Goal: Task Accomplishment & Management: Use online tool/utility

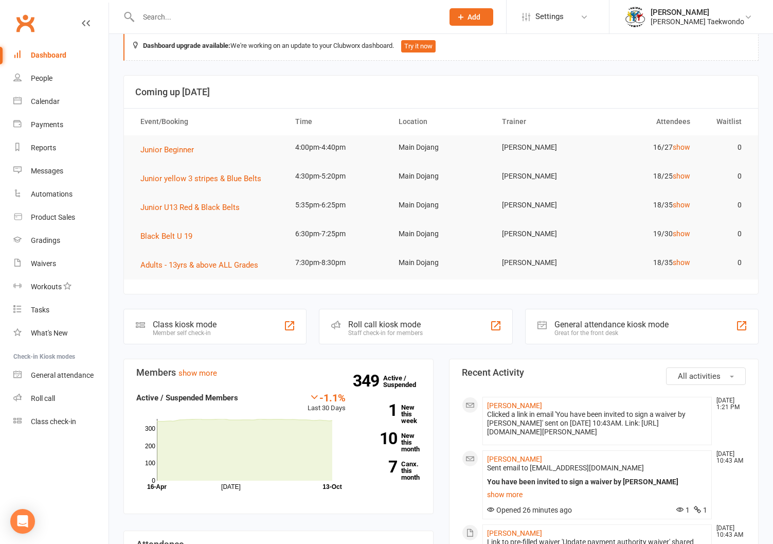
scroll to position [19, 0]
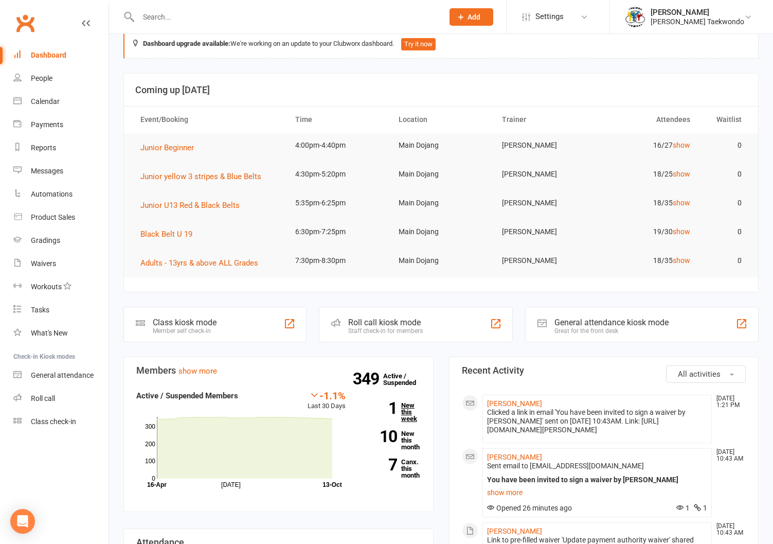
click at [406, 413] on link "1 New this week" at bounding box center [391, 412] width 60 height 20
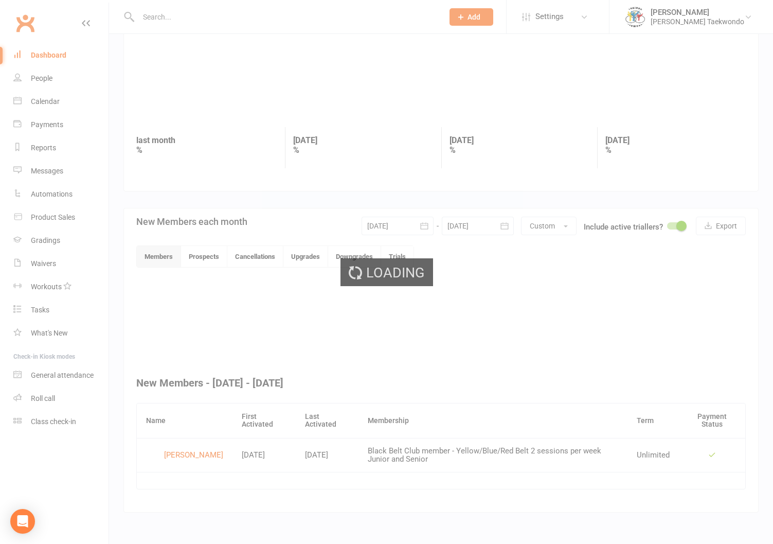
scroll to position [63, 0]
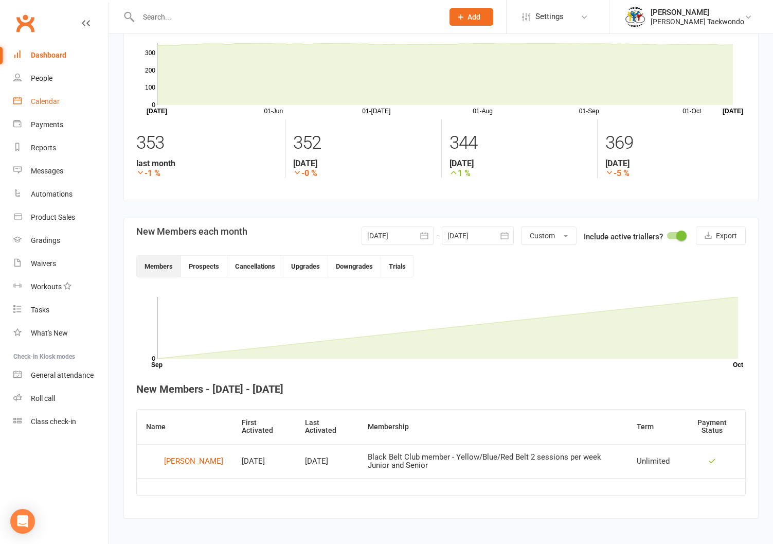
click at [40, 97] on link "Calendar" at bounding box center [60, 101] width 95 height 23
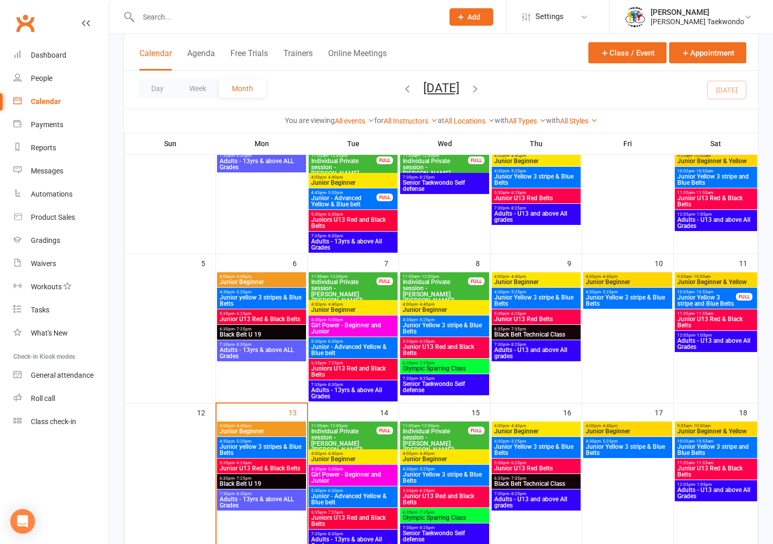
scroll to position [168, 0]
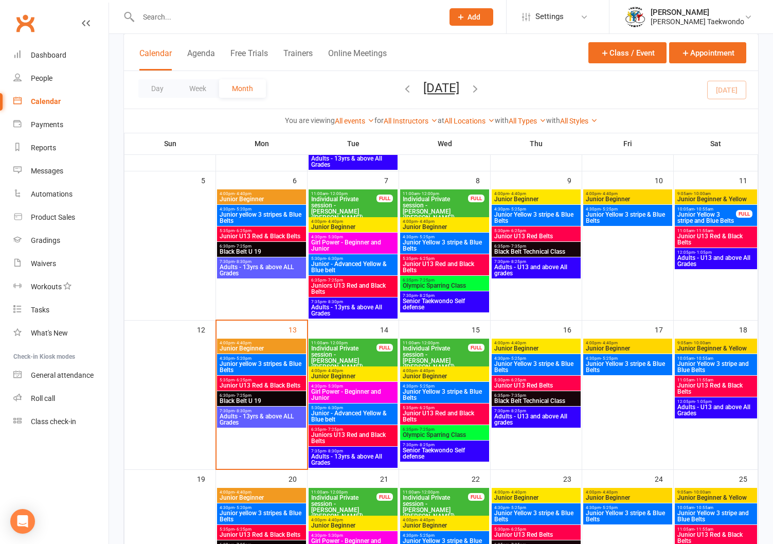
click at [259, 341] on span "4:00pm - 4:40pm" at bounding box center [261, 343] width 85 height 5
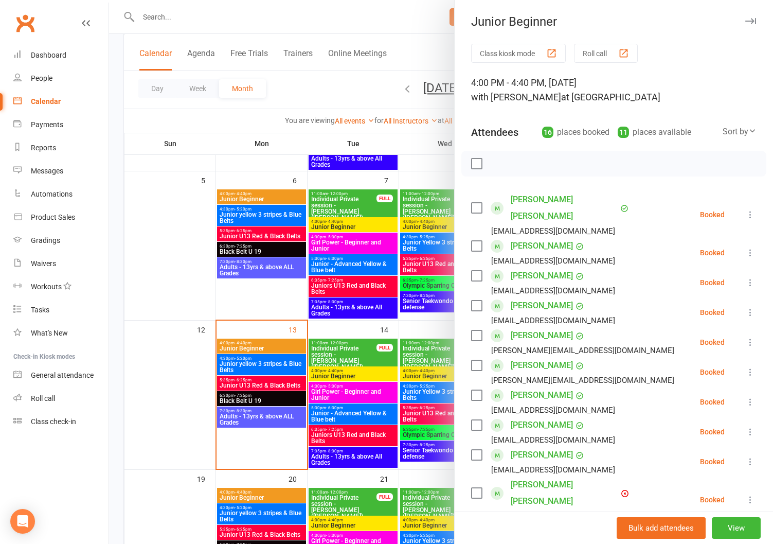
click at [590, 48] on button "Roll call" at bounding box center [606, 53] width 64 height 19
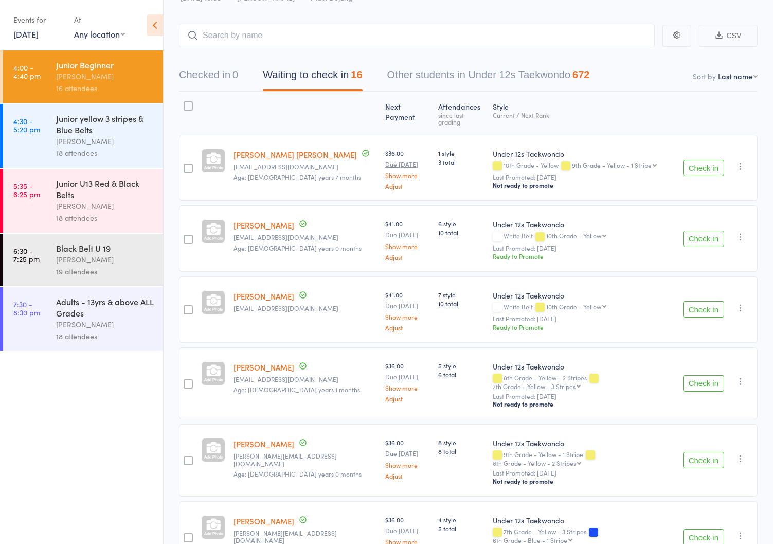
scroll to position [54, 0]
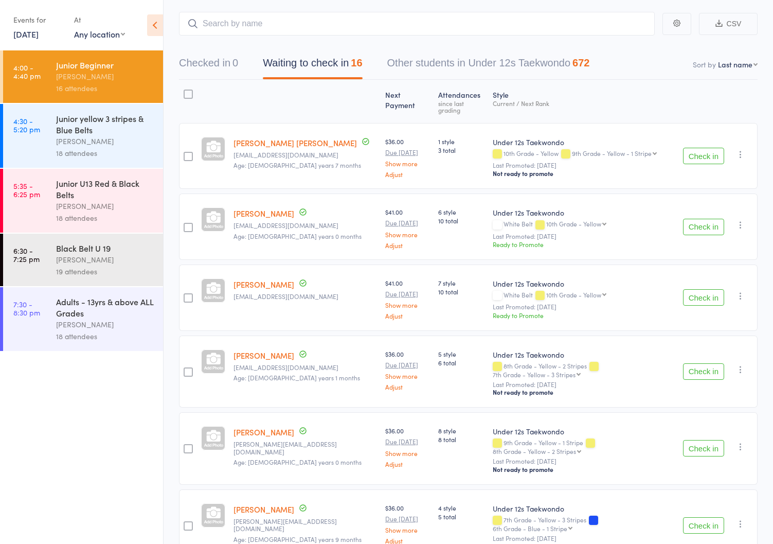
select select "12"
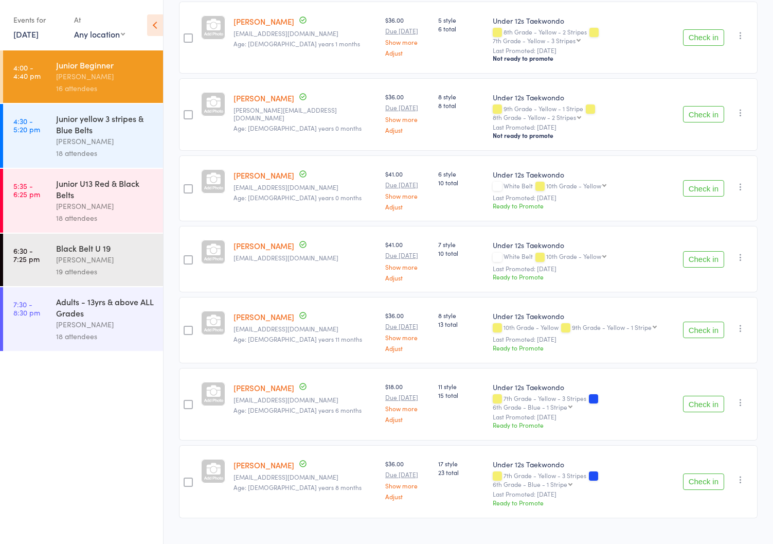
scroll to position [846, 0]
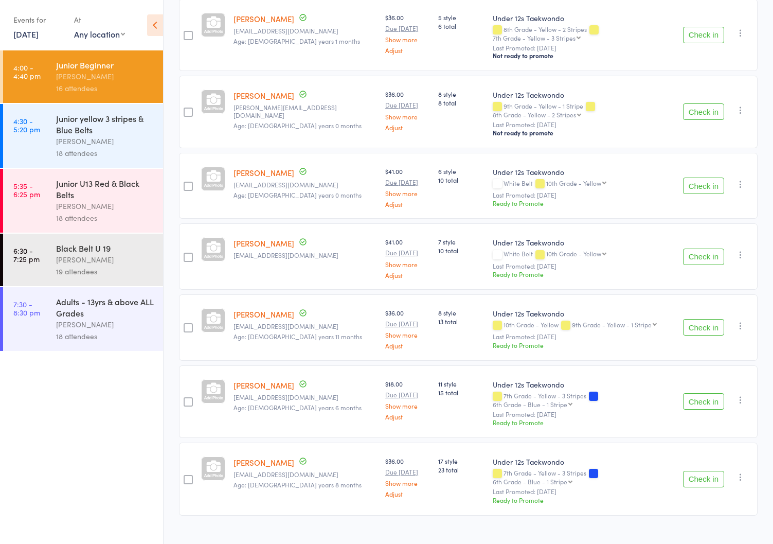
click at [78, 138] on div "[PERSON_NAME]" at bounding box center [105, 141] width 98 height 12
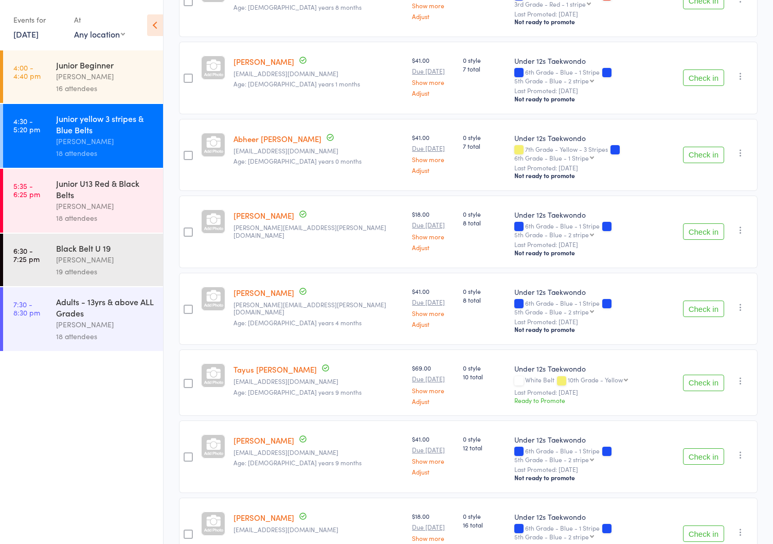
scroll to position [502, 0]
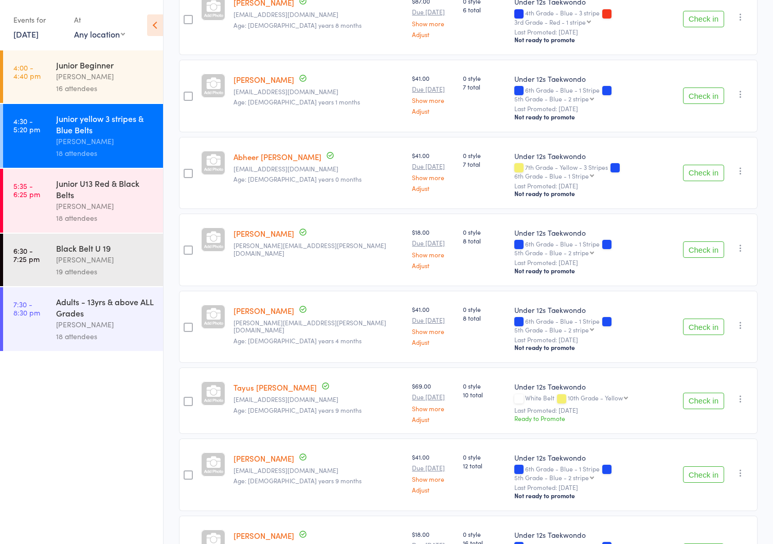
click at [71, 192] on div "Junior U13 Red & Black Belts" at bounding box center [105, 188] width 98 height 23
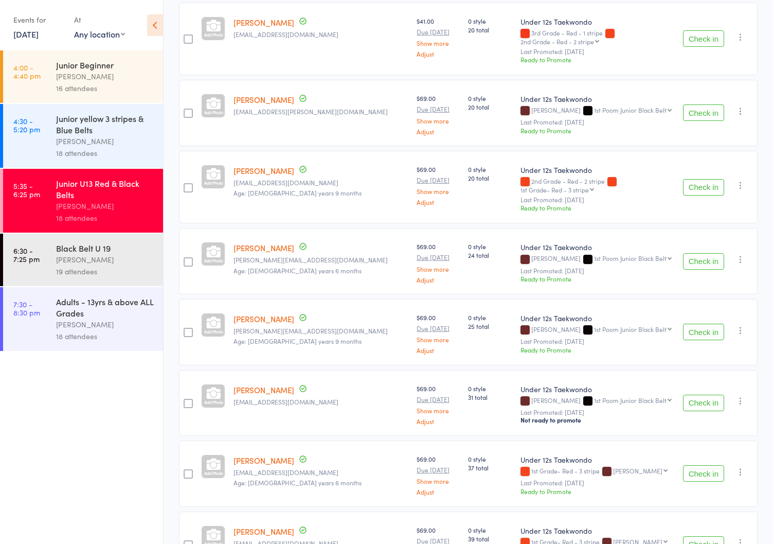
scroll to position [938, 0]
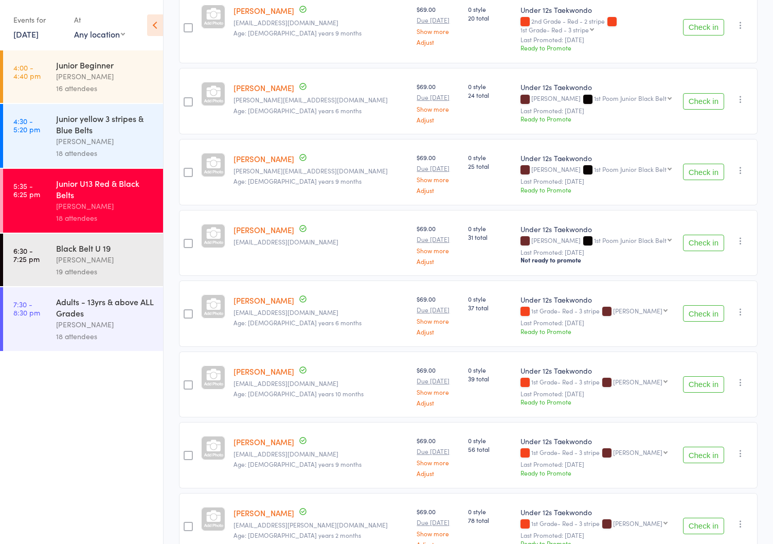
click at [75, 257] on div "[PERSON_NAME]" at bounding box center [105, 260] width 98 height 12
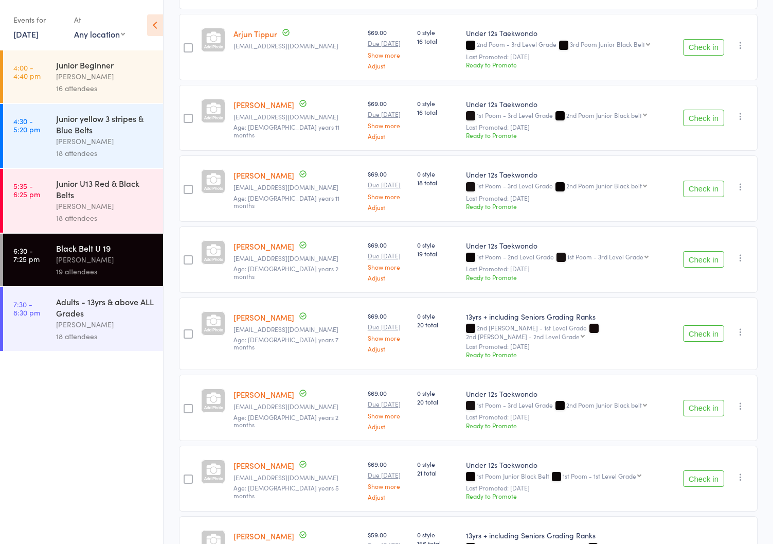
scroll to position [1007, 0]
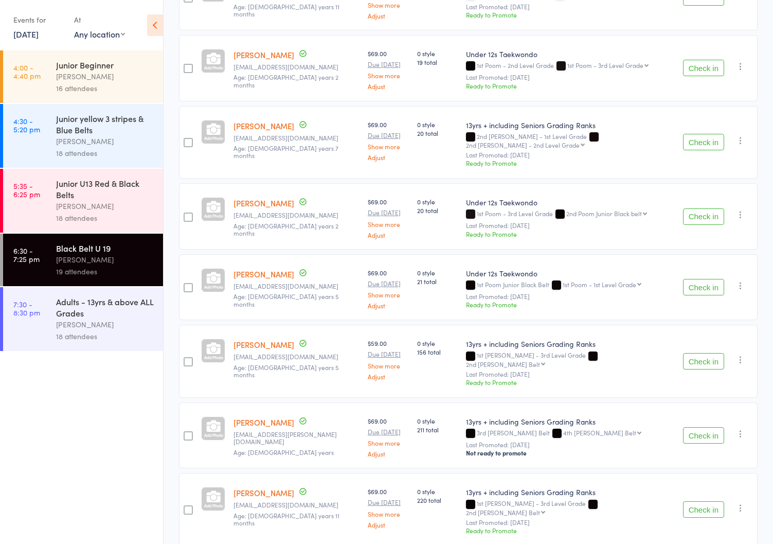
click at [86, 316] on div "Adults - 13yrs & above ALL Grades" at bounding box center [105, 307] width 98 height 23
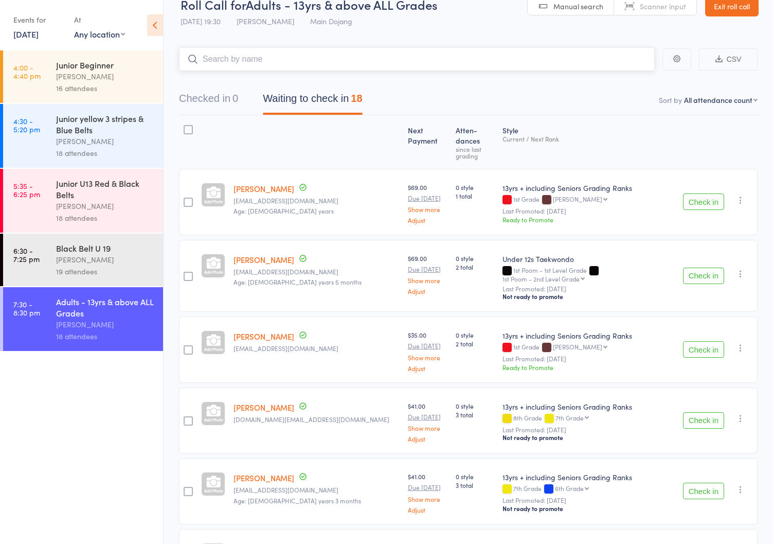
scroll to position [47, 0]
